Goal: Navigation & Orientation: Find specific page/section

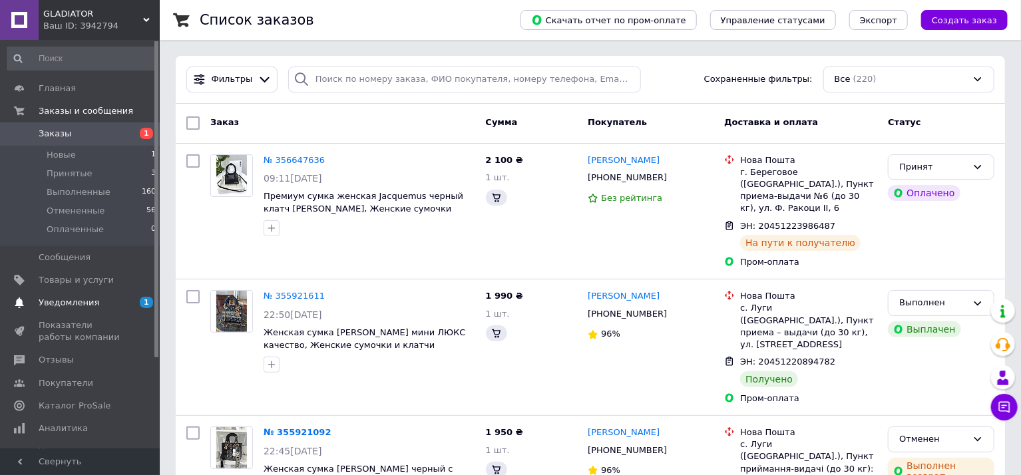
click at [66, 307] on span "Уведомления" at bounding box center [69, 303] width 61 height 12
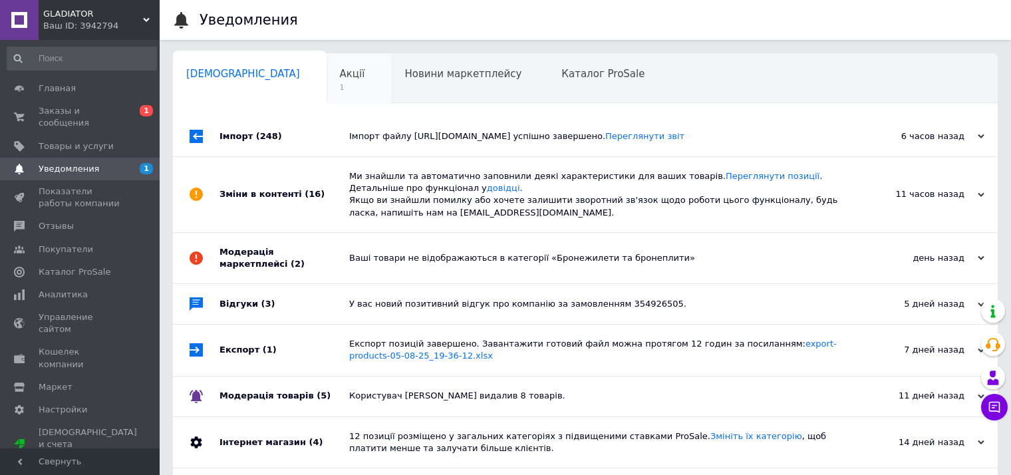
click at [327, 81] on div "Акції 1" at bounding box center [359, 79] width 65 height 51
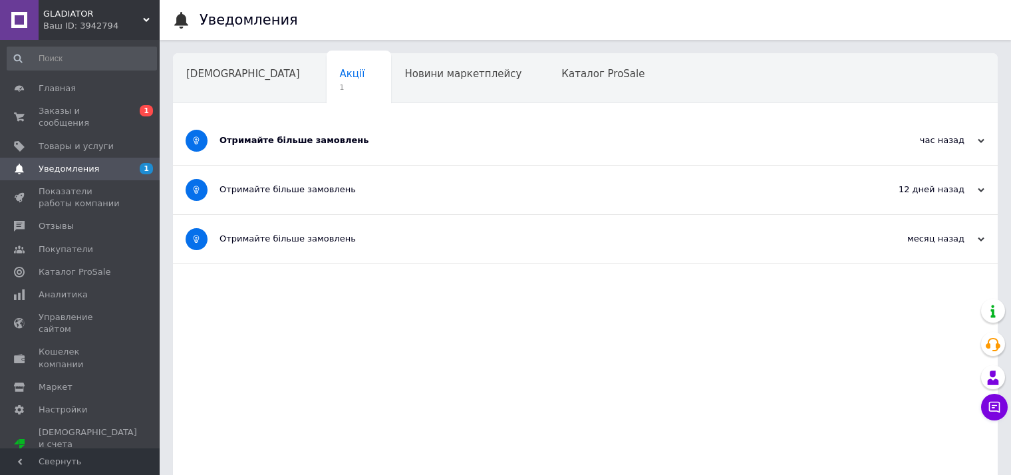
click at [240, 144] on div "Отримайте більше замовлень" at bounding box center [536, 140] width 632 height 12
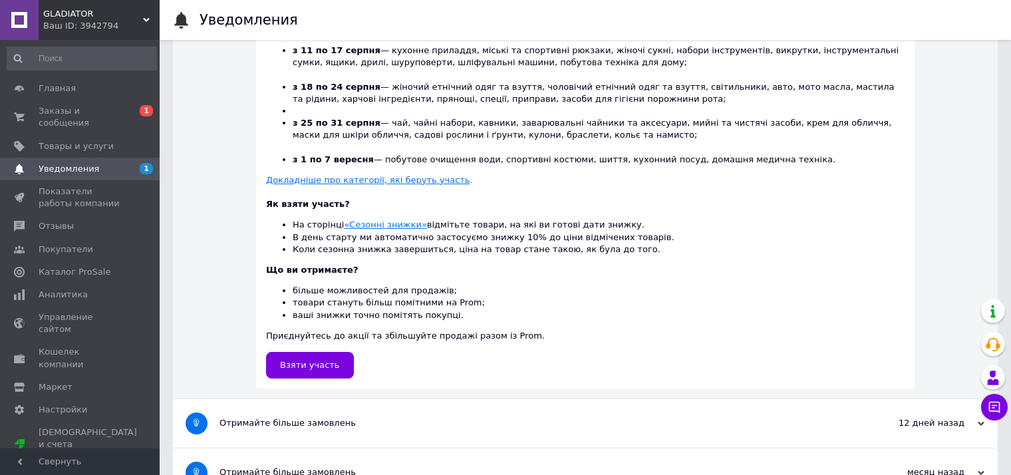
scroll to position [414, 0]
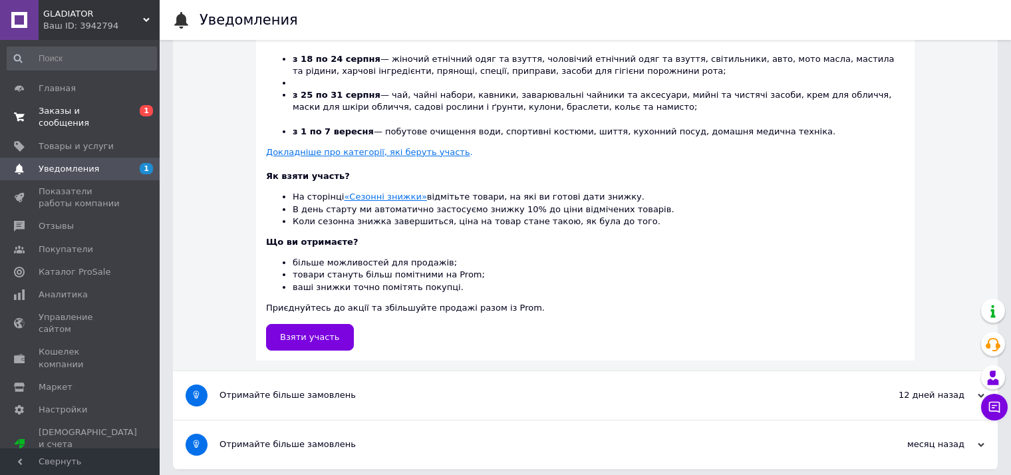
click at [104, 114] on span "Заказы и сообщения" at bounding box center [81, 117] width 85 height 24
